Goal: Transaction & Acquisition: Purchase product/service

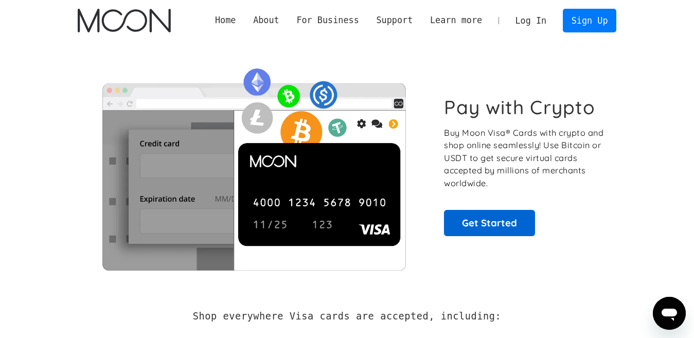
scroll to position [257, 0]
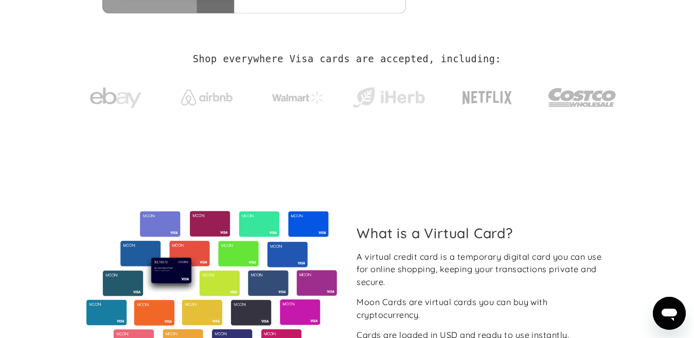
click at [463, 216] on div "What is a Virtual Card? A virtual credit card is a temporary digital card you c…" at bounding box center [347, 283] width 539 height 144
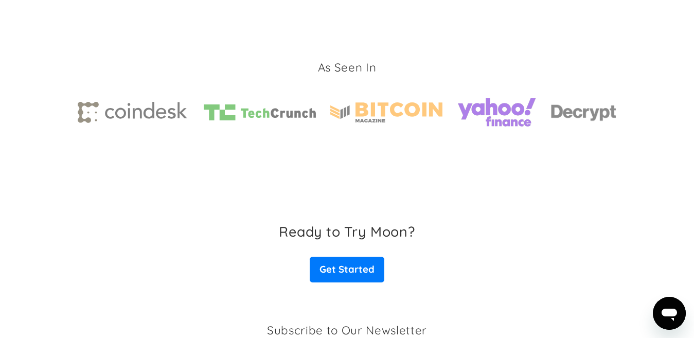
scroll to position [1523, 0]
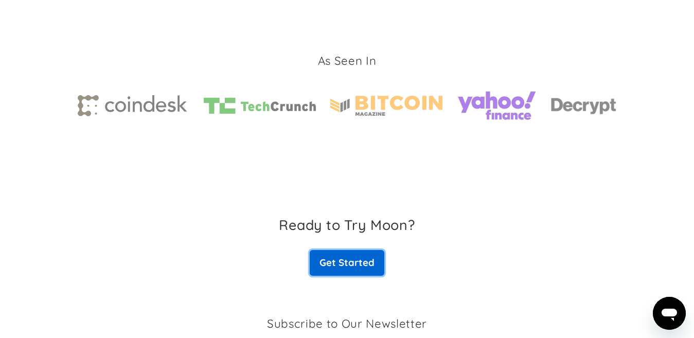
click at [358, 254] on link "Get Started" at bounding box center [347, 263] width 74 height 26
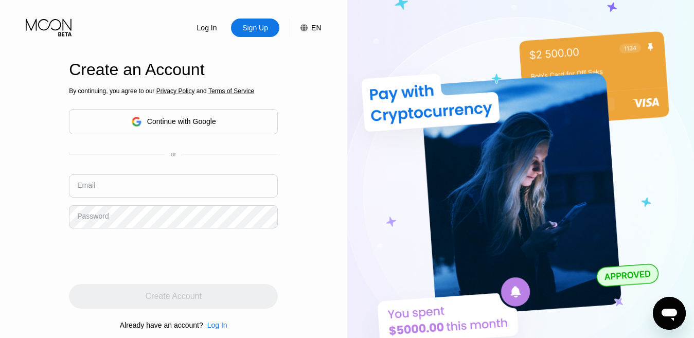
click at [187, 125] on div "Continue with Google" at bounding box center [181, 121] width 69 height 8
click at [129, 184] on input "text" at bounding box center [173, 185] width 209 height 23
click at [259, 24] on div "Sign Up" at bounding box center [255, 28] width 28 height 10
click at [184, 117] on div "Continue with Google" at bounding box center [181, 121] width 69 height 8
click at [204, 125] on div "Continue with Google" at bounding box center [181, 121] width 69 height 8
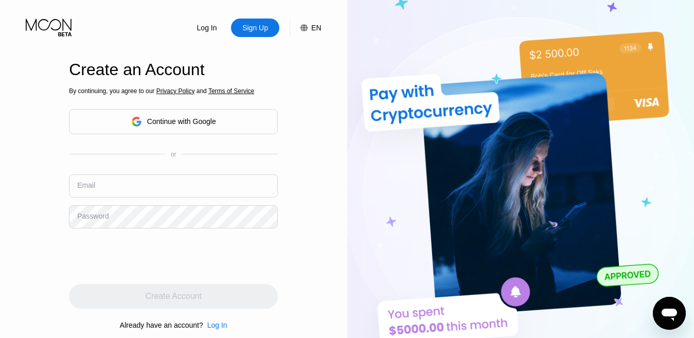
click at [203, 25] on div "Log In" at bounding box center [207, 28] width 22 height 10
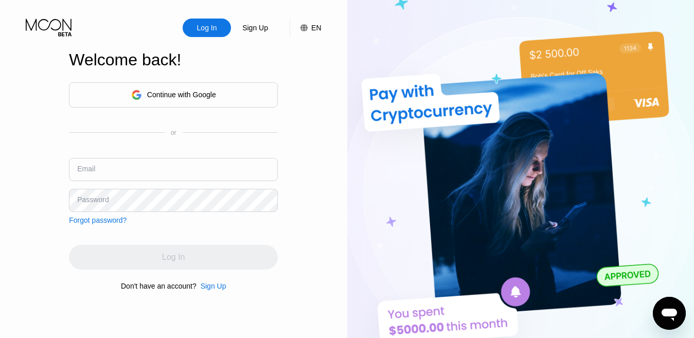
click at [205, 290] on div "Sign Up" at bounding box center [214, 286] width 26 height 8
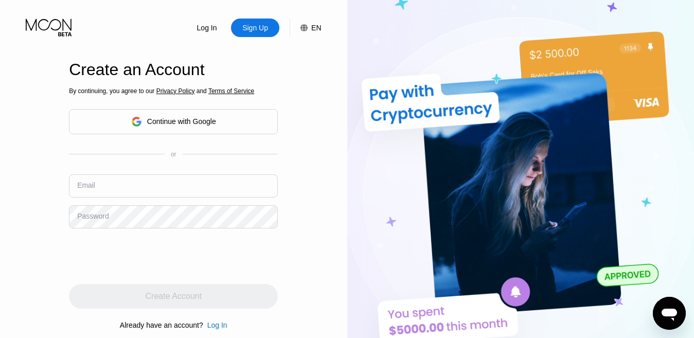
click at [193, 187] on input "text" at bounding box center [173, 185] width 209 height 23
type input "[EMAIL_ADDRESS][DOMAIN_NAME]"
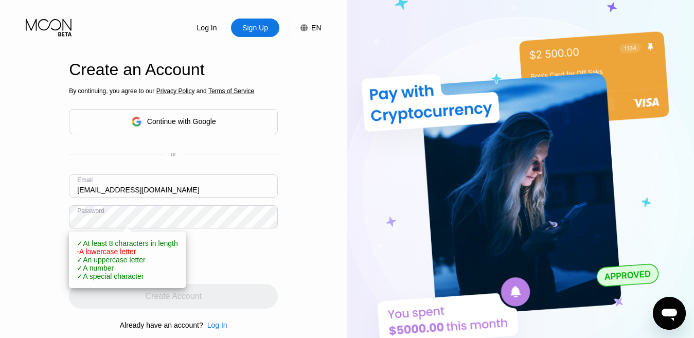
click at [256, 261] on div at bounding box center [173, 256] width 209 height 40
click at [55, 216] on div "Log In Sign Up EN Language Select an item Save Create an Account By continuing,…" at bounding box center [173, 186] width 347 height 372
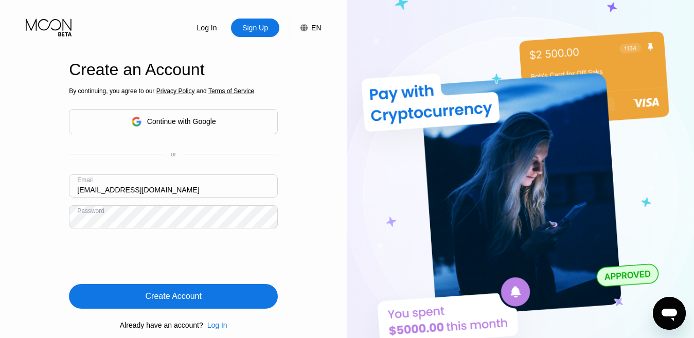
click at [212, 299] on div "Create Account" at bounding box center [173, 296] width 209 height 25
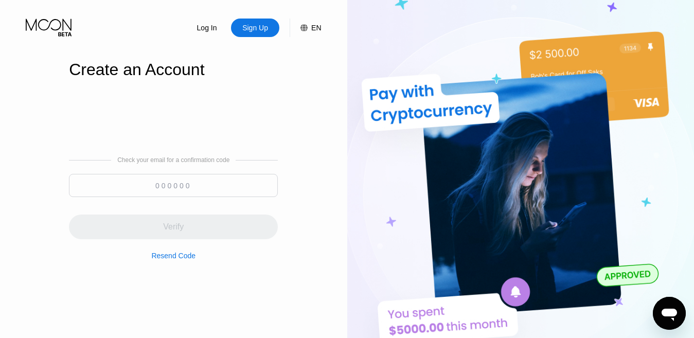
click at [187, 187] on input at bounding box center [173, 185] width 209 height 23
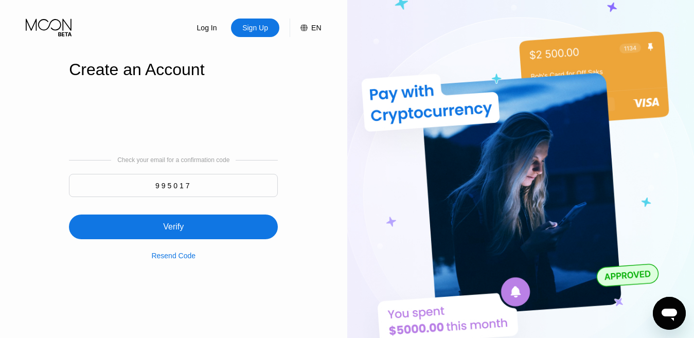
type input "995017"
click at [207, 226] on div "Verify" at bounding box center [173, 226] width 209 height 25
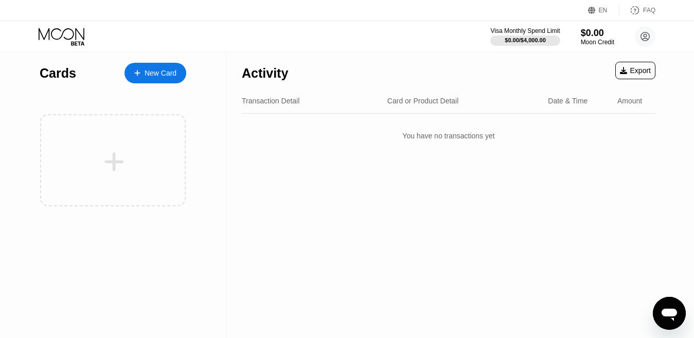
click at [169, 76] on div "New Card" at bounding box center [160, 73] width 32 height 9
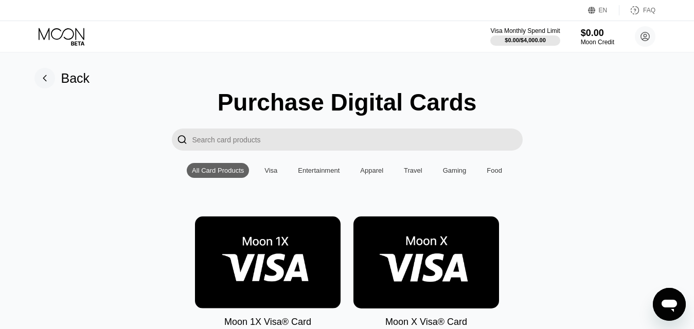
click at [259, 259] on img at bounding box center [268, 262] width 146 height 92
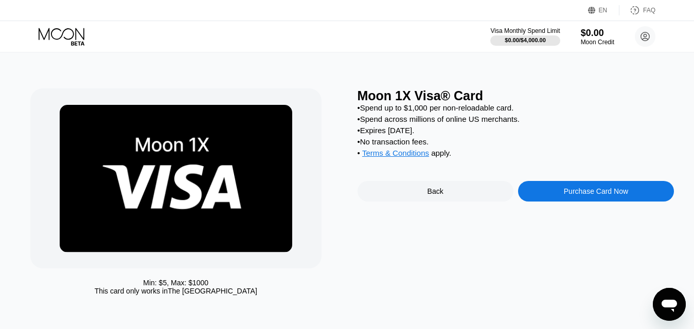
click at [601, 195] on div "Purchase Card Now" at bounding box center [596, 191] width 64 height 8
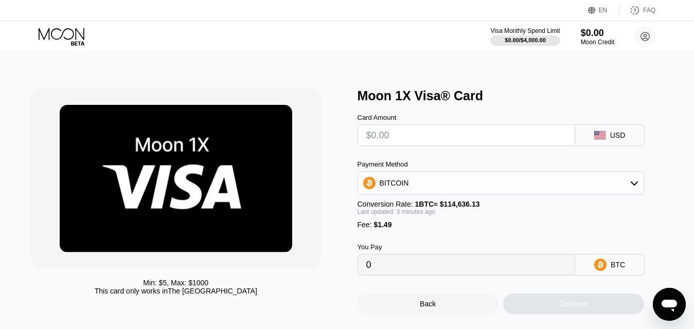
click at [613, 139] on div "USD" at bounding box center [617, 135] width 15 height 8
click at [634, 136] on div "USD" at bounding box center [609, 135] width 69 height 22
click at [605, 133] on div "USD" at bounding box center [609, 135] width 69 height 22
click at [611, 139] on div "USD" at bounding box center [617, 135] width 15 height 8
drag, startPoint x: 0, startPoint y: 0, endPoint x: 244, endPoint y: 28, distance: 245.4
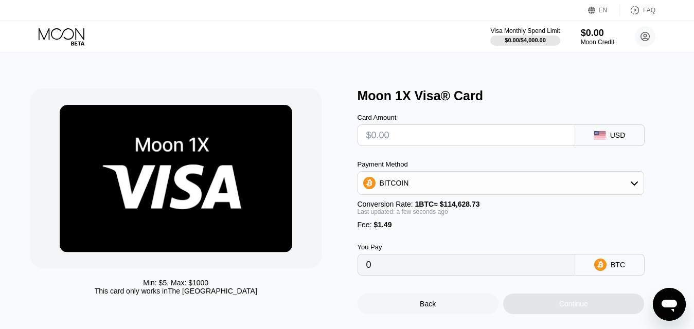
click at [244, 28] on div "EN Language Select an item Save FAQ Visa Monthly Spend Limit $0.00 / $4,000.00 …" at bounding box center [347, 164] width 694 height 329
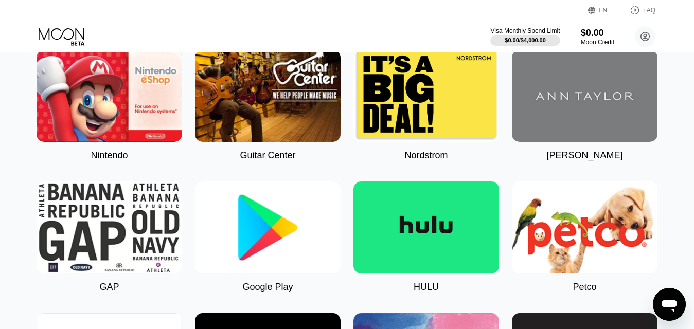
scroll to position [398, 0]
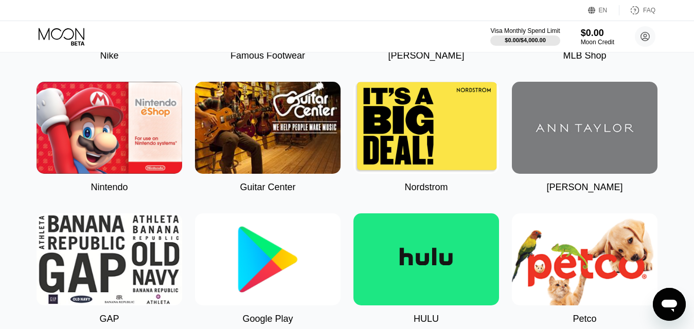
click at [288, 262] on img at bounding box center [268, 259] width 146 height 92
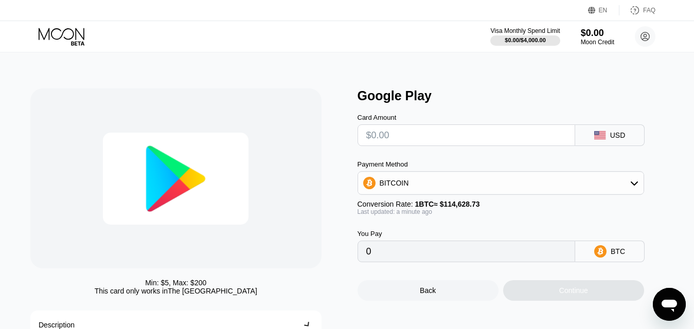
type input "0"
click at [616, 139] on div "USD" at bounding box center [617, 135] width 15 height 8
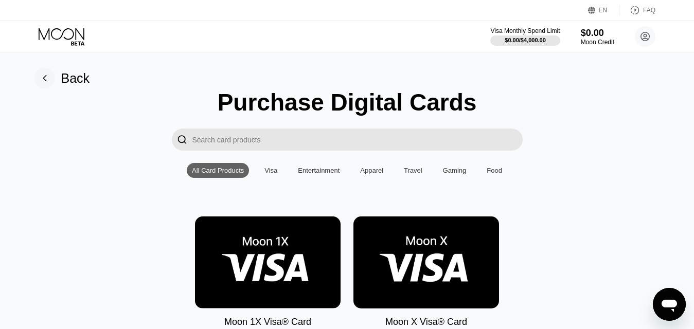
click at [449, 277] on img at bounding box center [426, 262] width 146 height 92
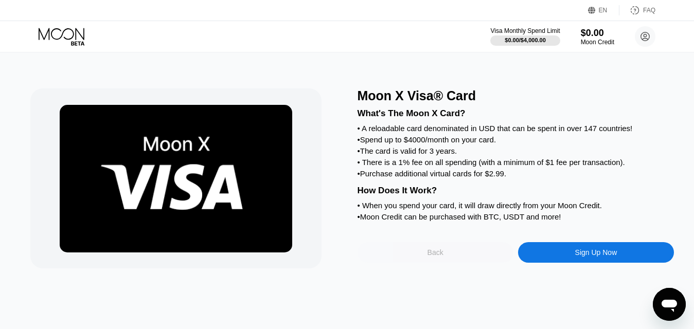
click at [414, 263] on div "Back" at bounding box center [435, 252] width 156 height 21
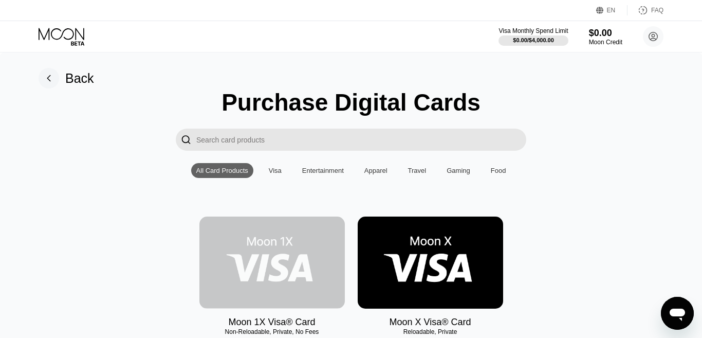
click at [307, 285] on img at bounding box center [273, 262] width 146 height 92
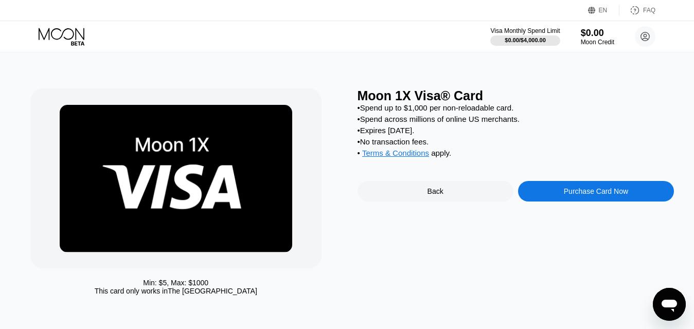
click at [444, 202] on div "Back" at bounding box center [435, 191] width 156 height 21
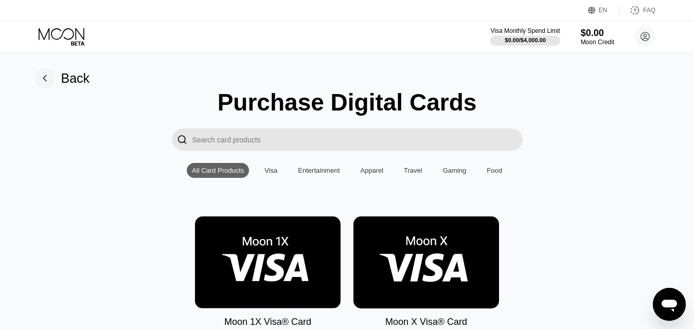
click at [320, 258] on img at bounding box center [268, 262] width 146 height 92
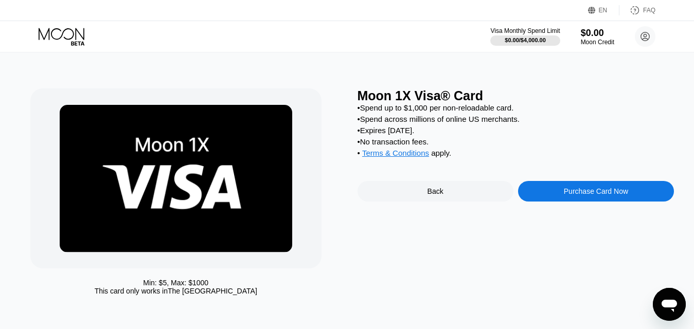
click at [592, 195] on div "Purchase Card Now" at bounding box center [596, 191] width 64 height 8
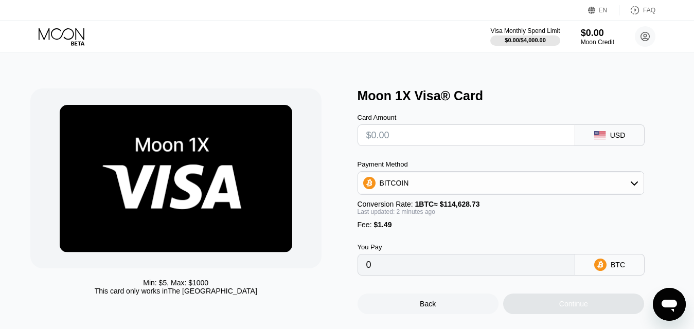
click at [637, 186] on icon at bounding box center [634, 183] width 8 height 8
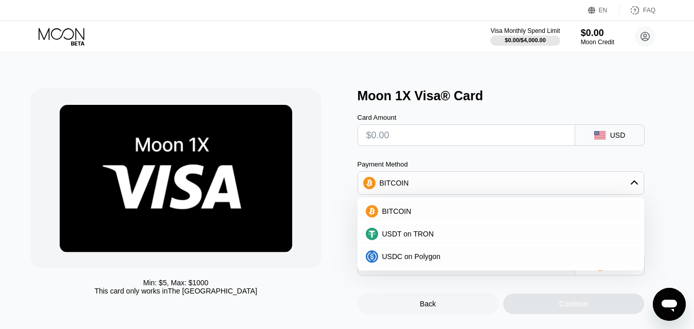
click at [637, 186] on icon at bounding box center [634, 183] width 8 height 8
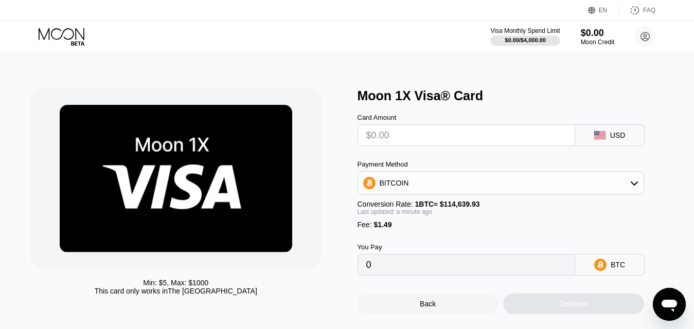
click at [585, 144] on div "USD" at bounding box center [609, 135] width 69 height 22
click at [443, 135] on input "text" at bounding box center [466, 135] width 201 height 21
click at [605, 146] on div "USD" at bounding box center [609, 135] width 69 height 22
drag, startPoint x: 605, startPoint y: 146, endPoint x: 607, endPoint y: 137, distance: 9.5
click at [607, 137] on div "USD" at bounding box center [609, 135] width 69 height 22
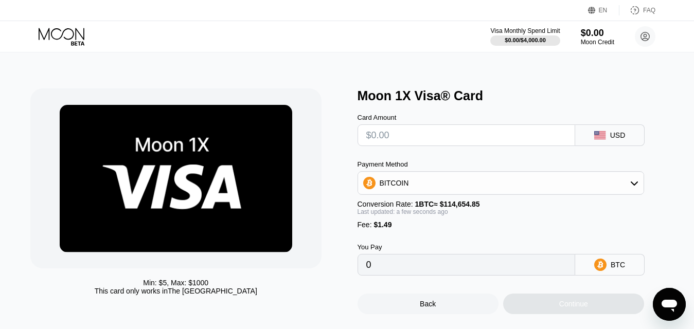
click at [607, 137] on div "USD" at bounding box center [609, 135] width 69 height 22
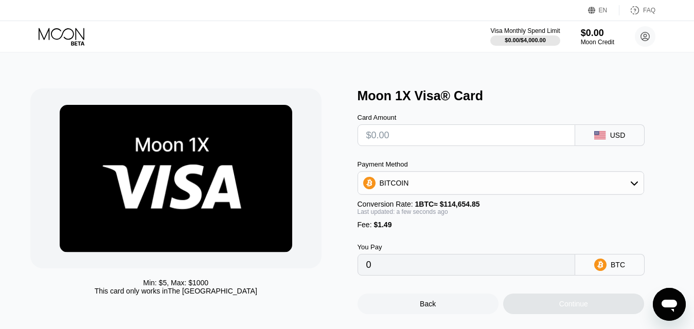
click at [607, 137] on div "USD" at bounding box center [609, 135] width 69 height 22
click at [643, 38] on circle at bounding box center [645, 36] width 21 height 21
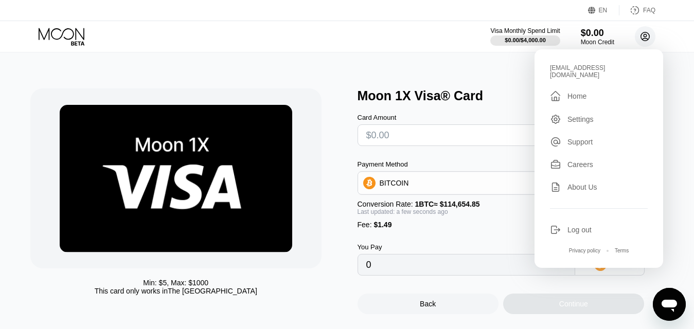
click at [643, 38] on circle at bounding box center [645, 36] width 21 height 21
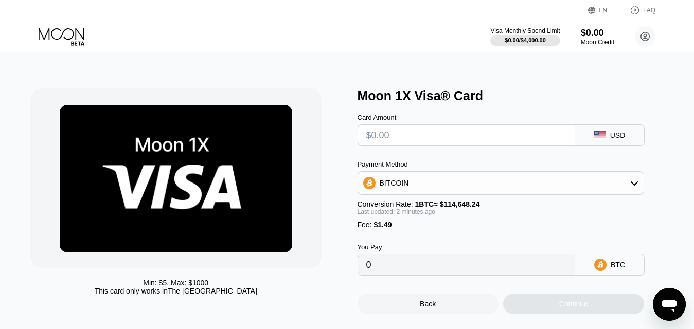
click at [466, 138] on input "text" at bounding box center [466, 135] width 201 height 21
type input "$1"
type input "0.00002172"
type input "$100"
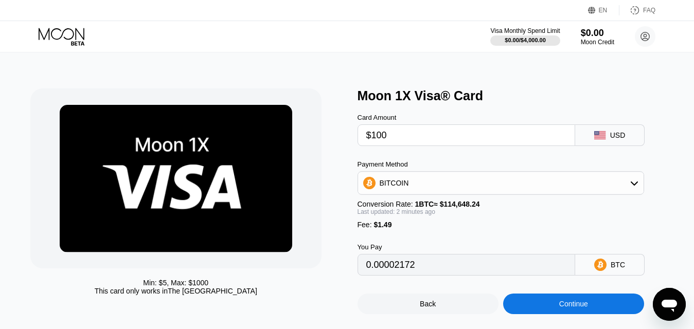
type input "0.00088523"
type input "$100"
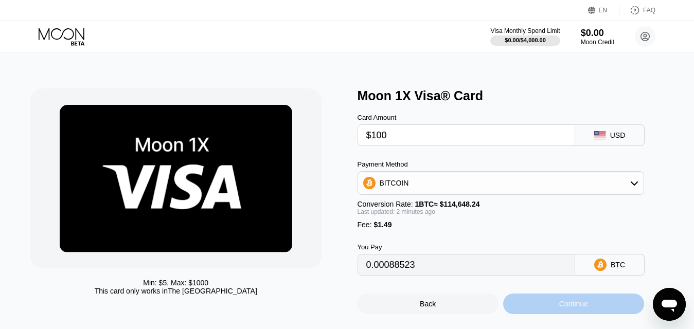
click at [586, 308] on div "Continue" at bounding box center [573, 304] width 29 height 8
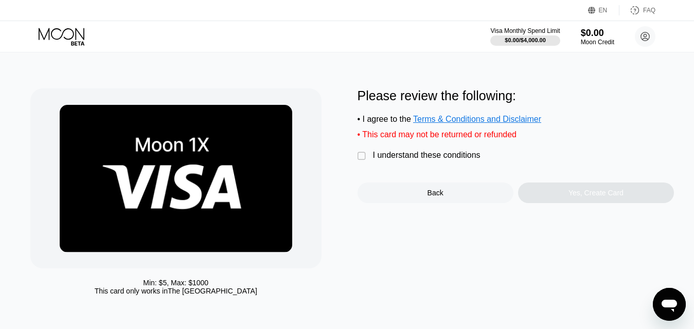
click at [366, 159] on div "" at bounding box center [362, 156] width 10 height 10
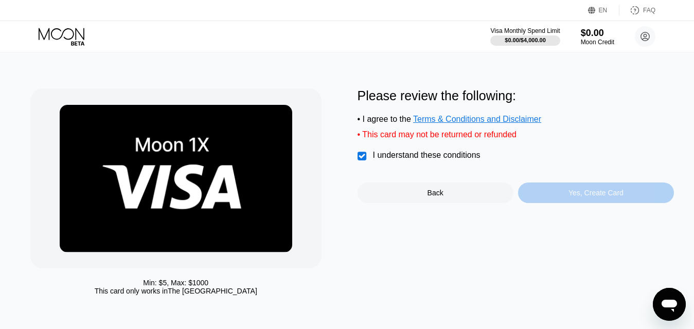
click at [609, 195] on div "Yes, Create Card" at bounding box center [595, 193] width 55 height 8
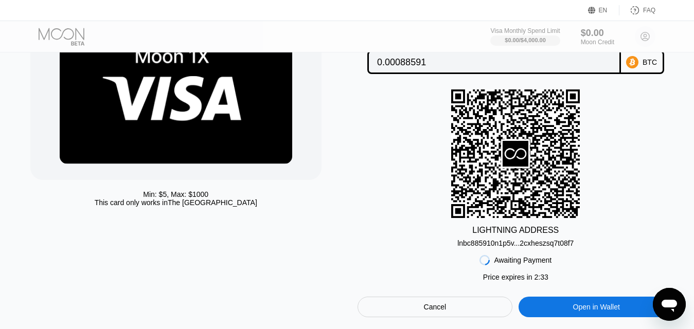
scroll to position [75, 0]
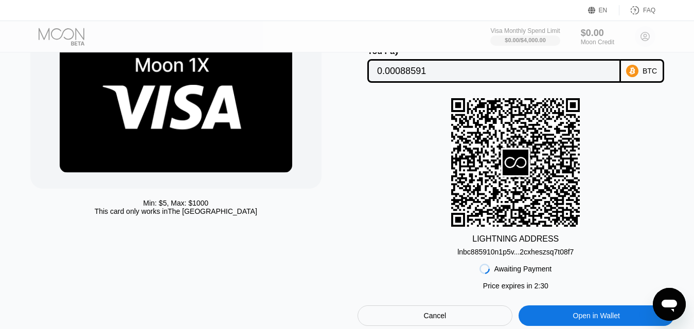
scroll to position [78, 0]
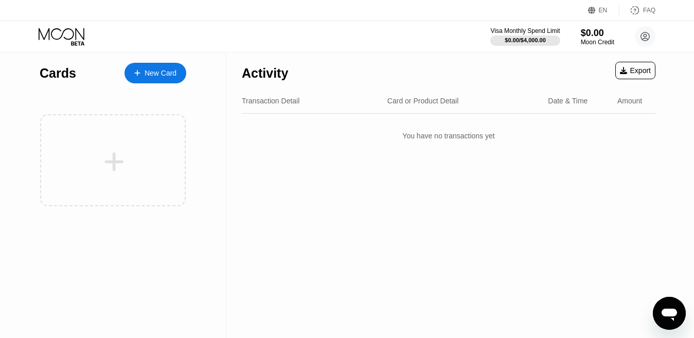
click at [160, 74] on div "New Card" at bounding box center [160, 73] width 32 height 9
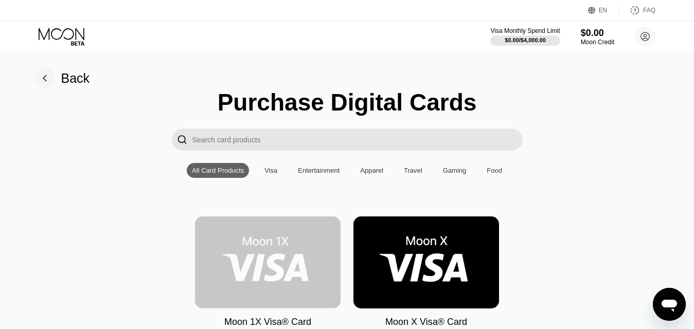
click at [285, 245] on img at bounding box center [268, 262] width 146 height 92
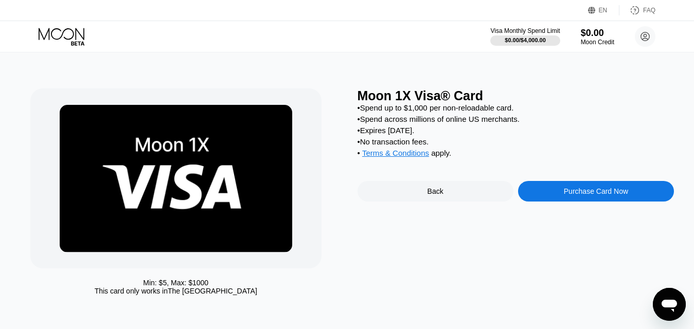
click at [638, 195] on div "Purchase Card Now" at bounding box center [596, 191] width 156 height 21
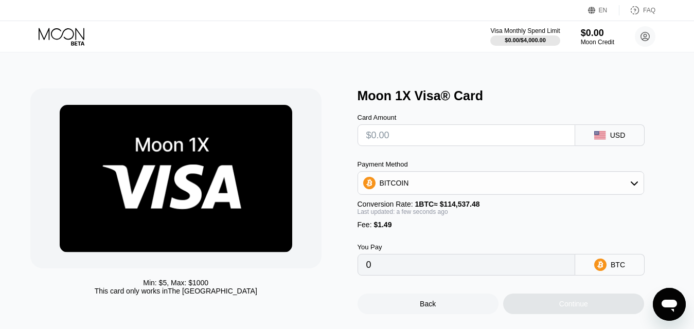
click at [454, 135] on input "text" at bounding box center [466, 135] width 201 height 21
type input "$1"
type input "0.00002174"
type input "$199"
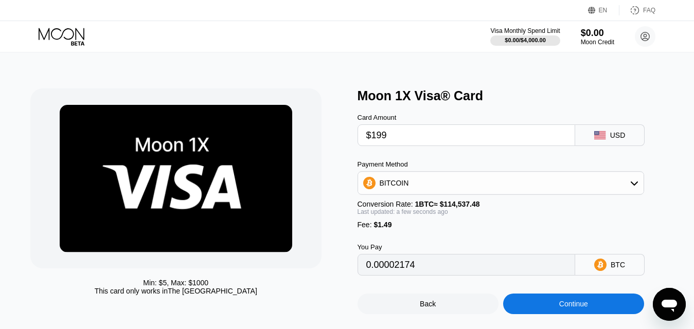
type input "0.00175044"
type input "$19"
type input "0.00017890"
type input "$1"
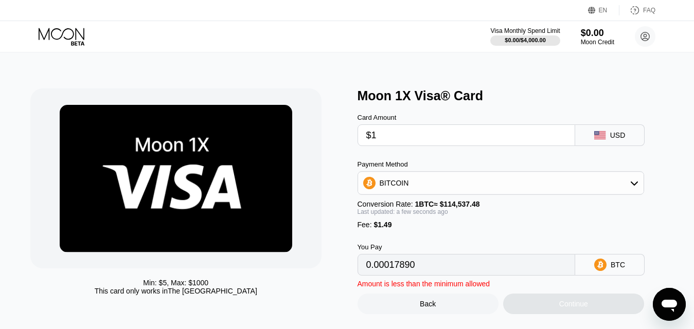
type input "0.00002174"
type input "$100"
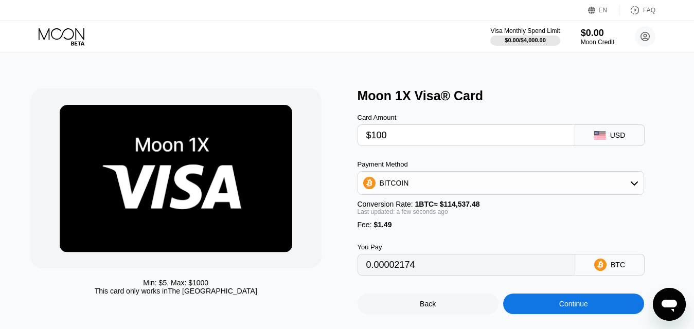
type input "0.00088609"
type input "$100"
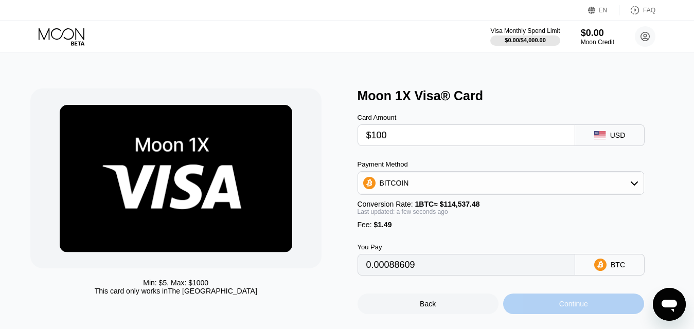
click at [581, 308] on div "Continue" at bounding box center [573, 304] width 29 height 8
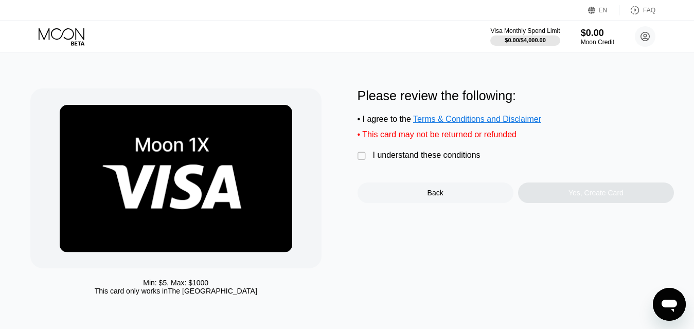
click at [402, 154] on div "Please review the following: • I agree to the Terms & Conditions and Disclaimer…" at bounding box center [515, 145] width 317 height 115
click at [401, 160] on div "I understand these conditions" at bounding box center [426, 155] width 107 height 9
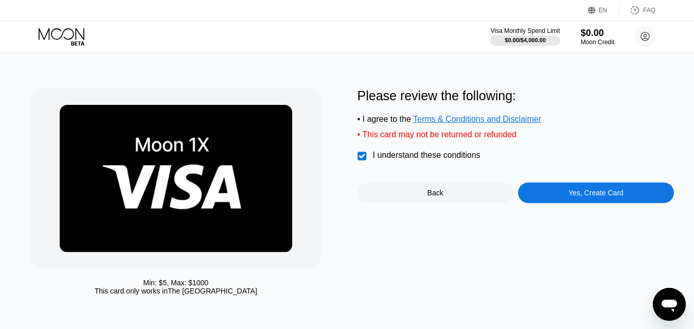
click at [586, 196] on div "Yes, Create Card" at bounding box center [595, 193] width 55 height 8
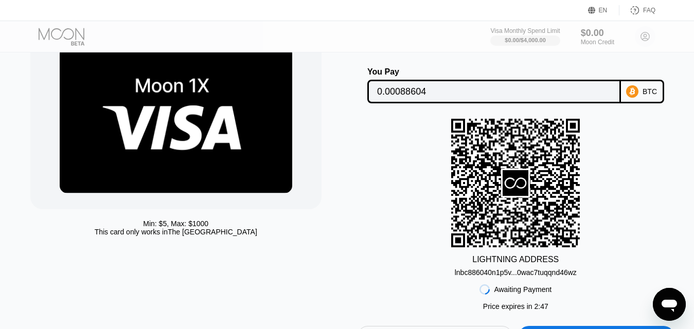
scroll to position [102, 0]
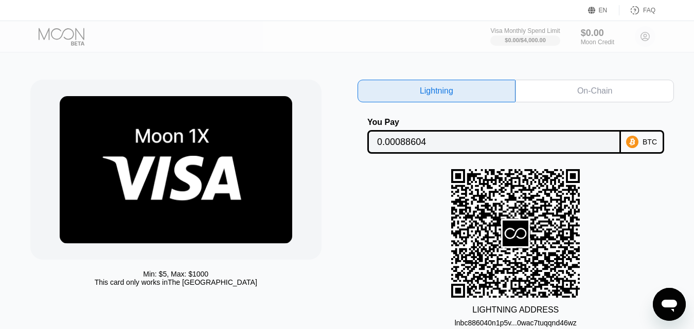
scroll to position [8, 0]
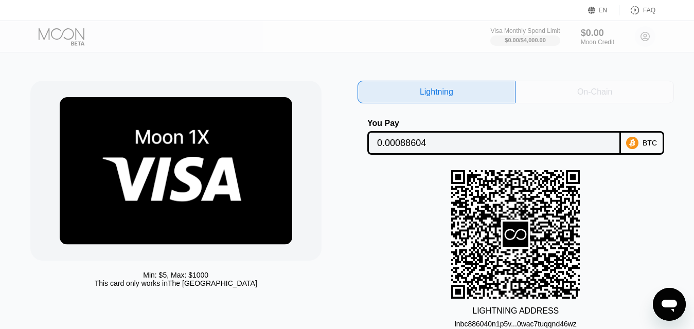
click at [606, 91] on div "On-Chain" at bounding box center [594, 92] width 35 height 10
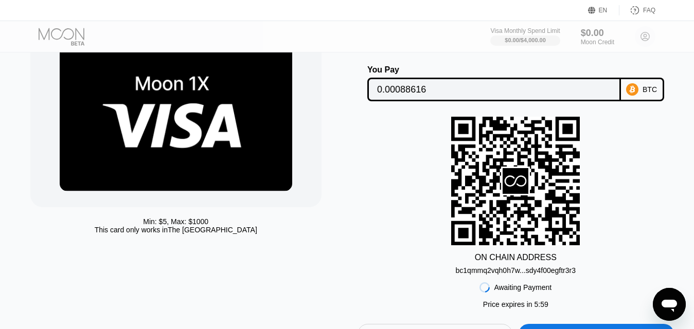
scroll to position [63, 0]
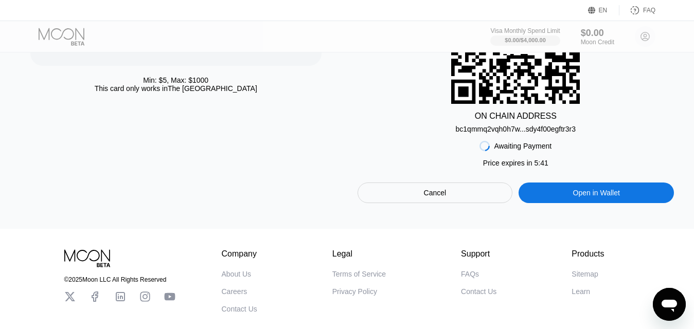
scroll to position [207, 0]
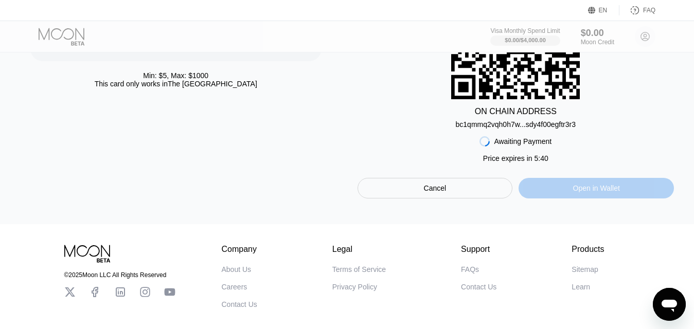
click at [589, 193] on div "Open in Wallet" at bounding box center [596, 188] width 47 height 9
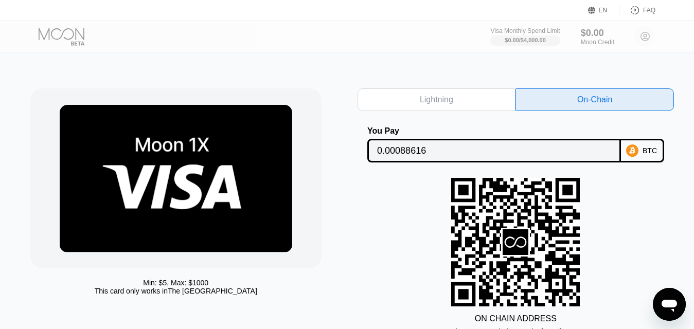
scroll to position [14, 0]
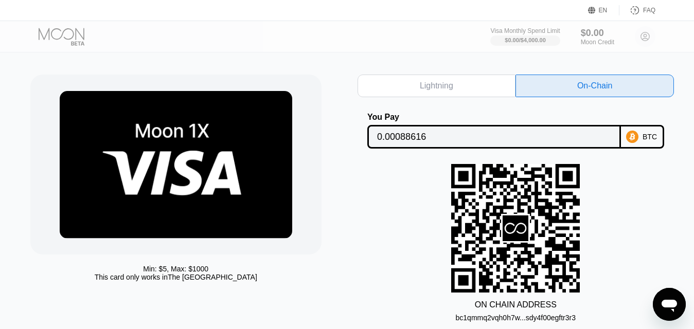
click at [485, 85] on div "Lightning" at bounding box center [436, 86] width 158 height 23
type input "0.00088604"
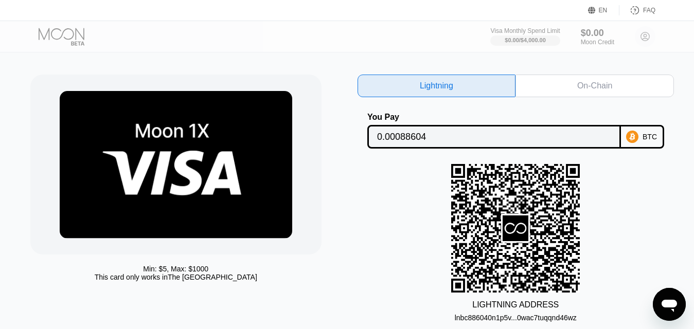
click at [446, 131] on input "0.00088604" at bounding box center [493, 136] width 233 height 21
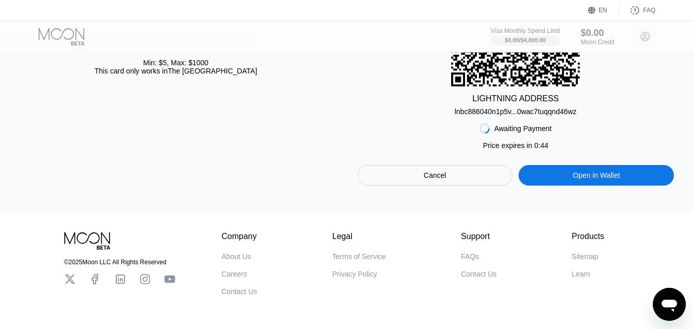
scroll to position [222, 0]
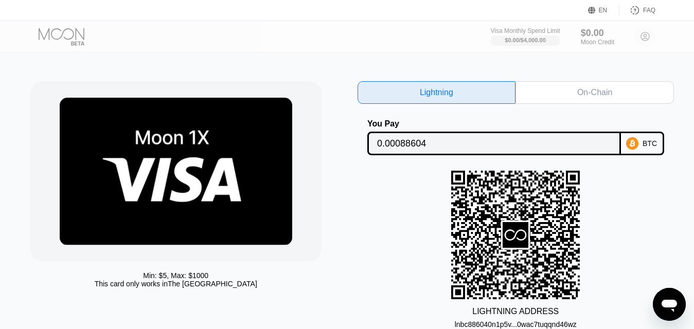
scroll to position [39, 0]
